Goal: Register for event/course

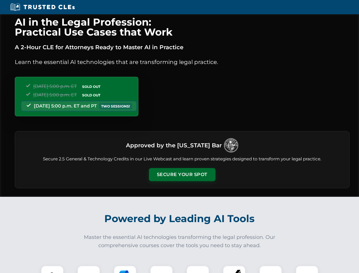
click at [182, 174] on button "Secure Your Spot" at bounding box center [182, 174] width 66 height 13
click at [52, 269] on img at bounding box center [52, 276] width 16 height 16
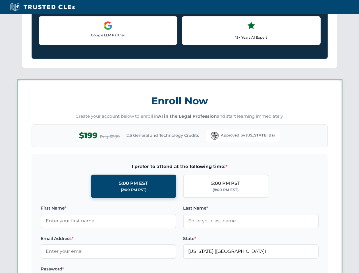
click at [161, 269] on label "Password *" at bounding box center [108, 268] width 135 height 7
